Goal: Transaction & Acquisition: Book appointment/travel/reservation

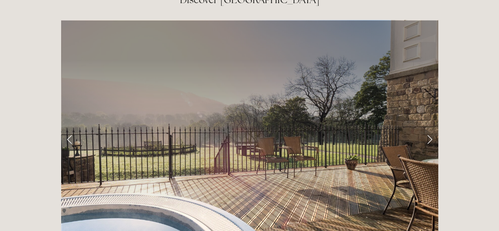
scroll to position [1248, 0]
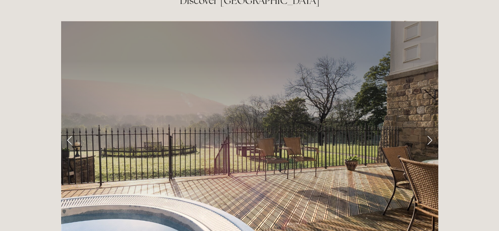
click at [427, 128] on link "Next Slide" at bounding box center [429, 140] width 17 height 24
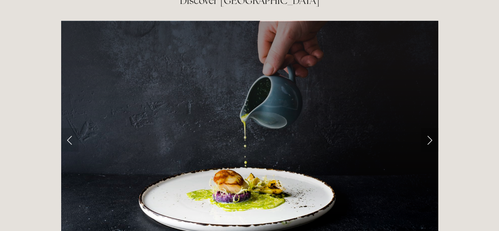
click at [429, 128] on link "Next Slide" at bounding box center [429, 140] width 17 height 24
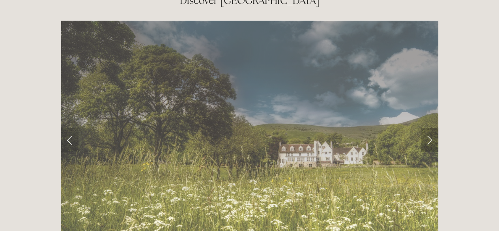
click at [429, 128] on link "Next Slide" at bounding box center [429, 140] width 17 height 24
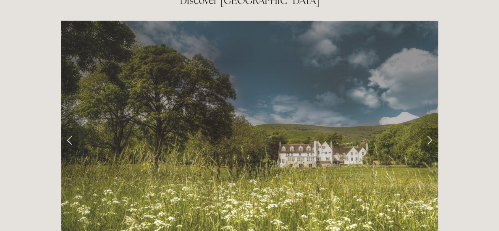
drag, startPoint x: 429, startPoint y: 99, endPoint x: 427, endPoint y: 92, distance: 7.1
click at [427, 128] on link "Next Slide" at bounding box center [429, 140] width 17 height 24
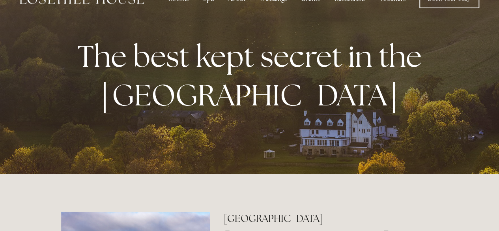
scroll to position [0, 0]
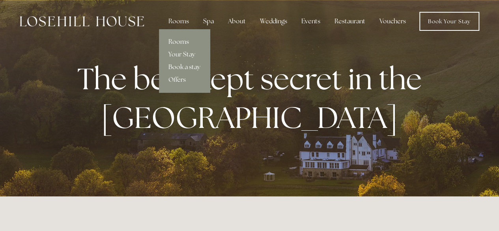
click at [184, 42] on link "Rooms" at bounding box center [184, 41] width 51 height 13
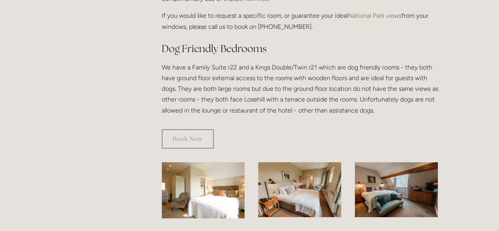
scroll to position [402, 0]
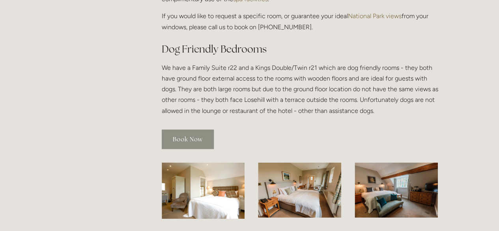
click at [196, 129] on link "Book Now" at bounding box center [188, 138] width 52 height 19
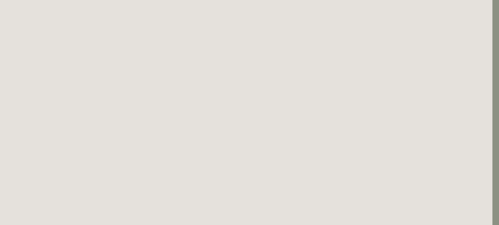
scroll to position [214, 7]
